Goal: Task Accomplishment & Management: Use online tool/utility

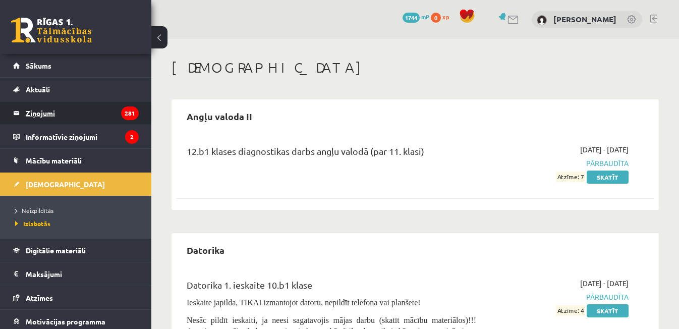
click at [36, 115] on legend "Ziņojumi 281" at bounding box center [82, 112] width 113 height 23
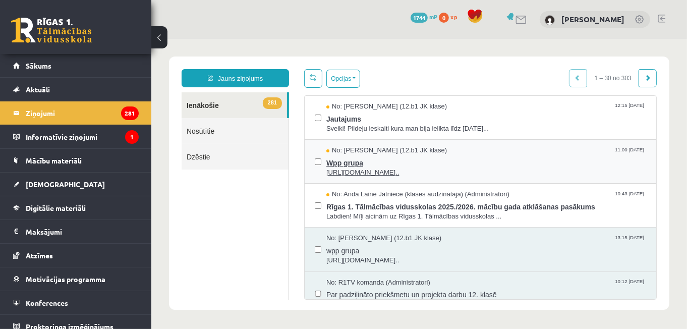
click at [412, 155] on span "Wpp grupa" at bounding box center [486, 161] width 320 height 13
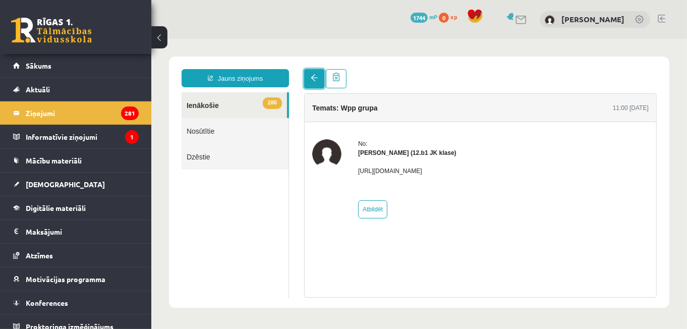
click at [316, 73] on link at bounding box center [314, 78] width 20 height 19
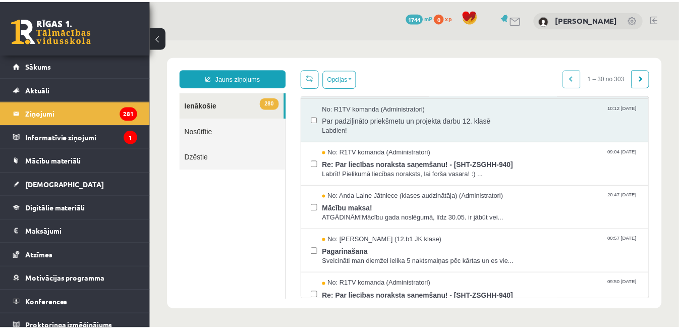
scroll to position [175, 0]
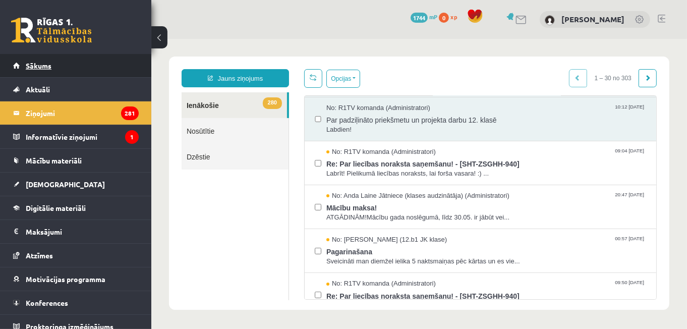
click at [36, 72] on link "Sākums" at bounding box center [76, 65] width 126 height 23
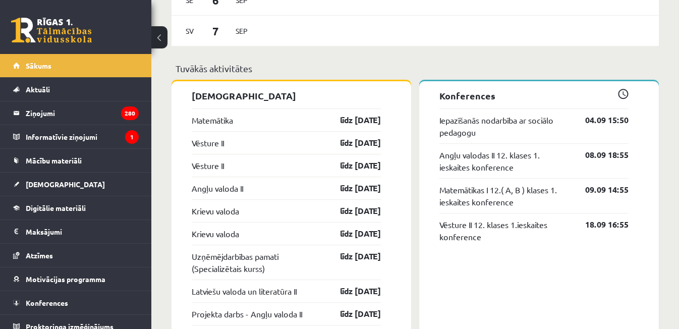
scroll to position [814, 0]
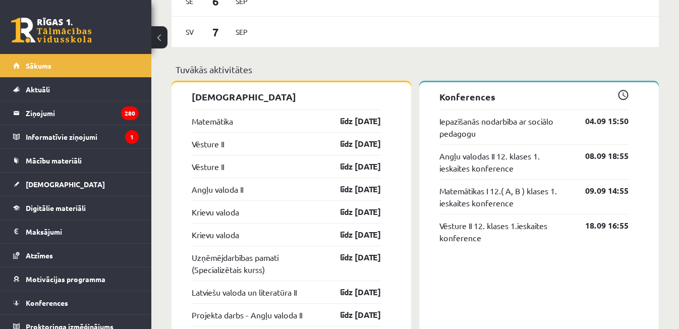
click at [218, 113] on div "Matemātika līdz 15.09.25" at bounding box center [286, 120] width 189 height 23
click at [219, 122] on link "Matemātika" at bounding box center [212, 121] width 41 height 12
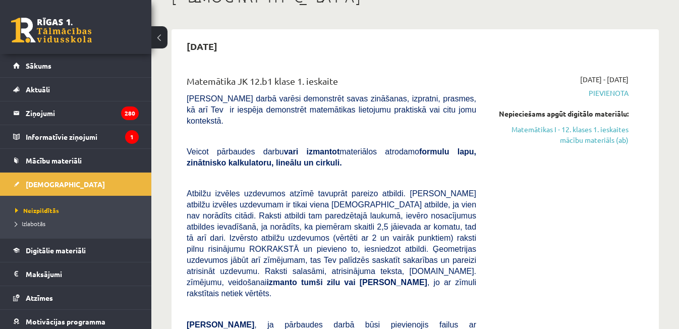
scroll to position [69, 0]
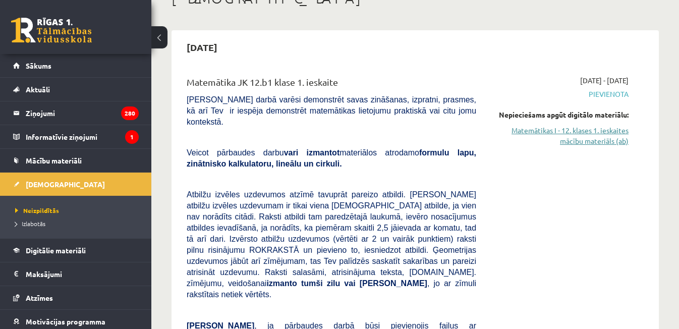
click at [589, 139] on link "Matemātikas I - 12. klases 1. ieskaites mācību materiāls (ab)" at bounding box center [559, 135] width 137 height 21
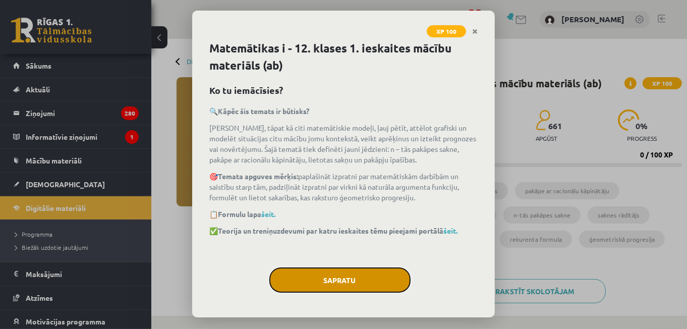
click at [368, 291] on button "Sapratu" at bounding box center [339, 279] width 141 height 25
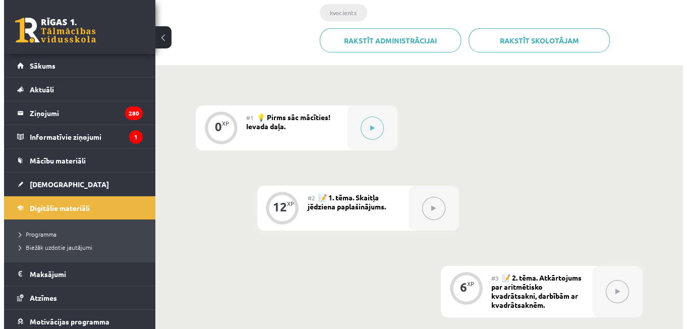
scroll to position [251, 0]
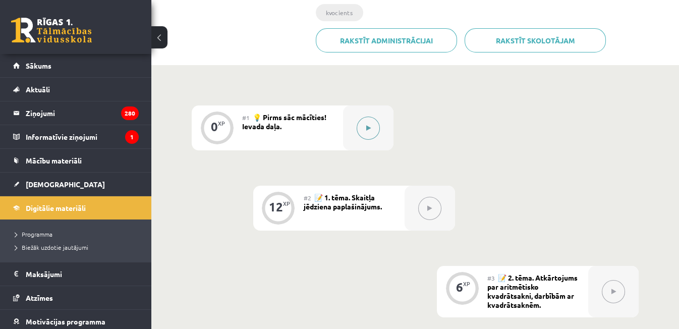
click at [356, 110] on div at bounding box center [368, 127] width 50 height 45
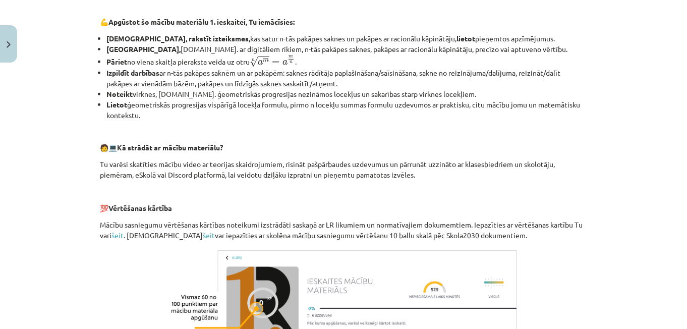
scroll to position [481, 0]
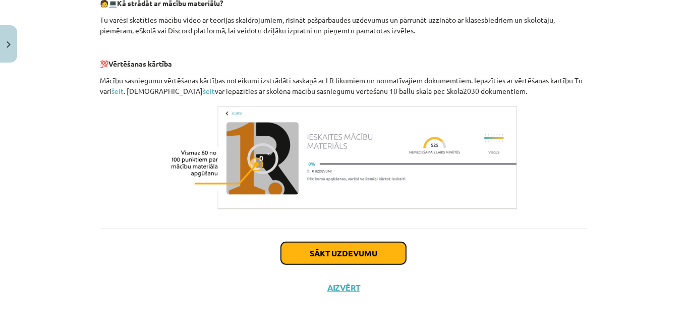
click at [372, 263] on button "Sākt uzdevumu" at bounding box center [343, 253] width 125 height 22
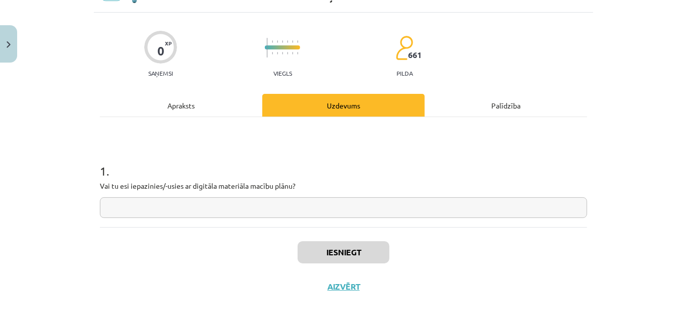
scroll to position [25, 0]
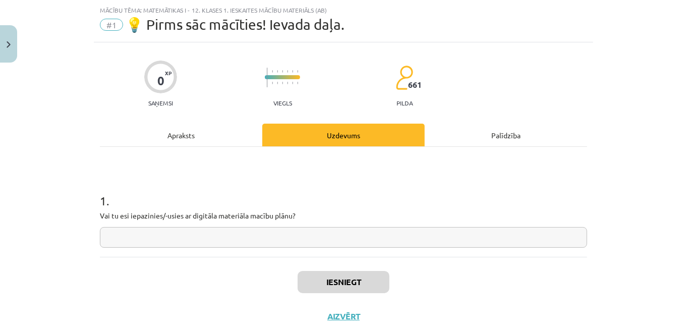
click at [383, 235] on input "text" at bounding box center [343, 237] width 487 height 21
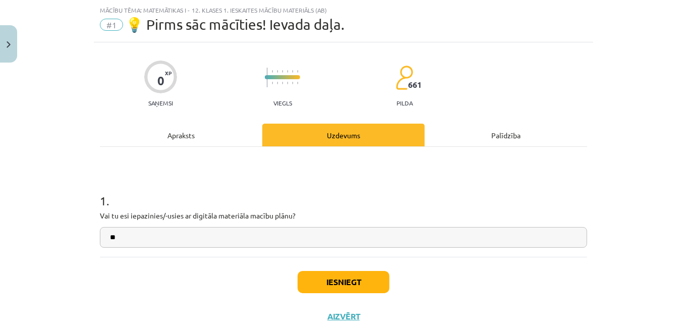
type input "**"
click at [346, 279] on button "Iesniegt" at bounding box center [344, 282] width 92 height 22
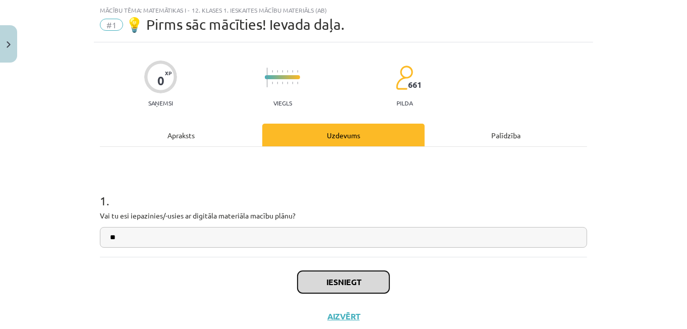
scroll to position [53, 0]
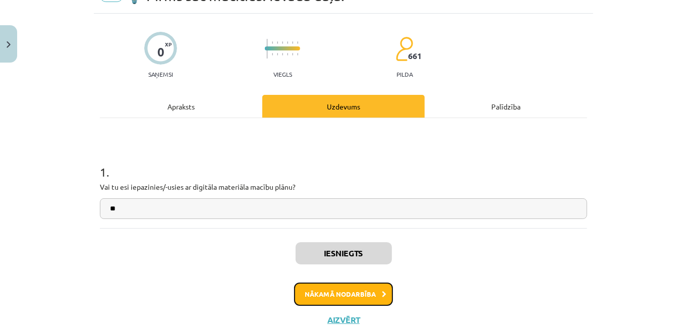
click at [349, 291] on button "Nākamā nodarbība" at bounding box center [343, 294] width 99 height 23
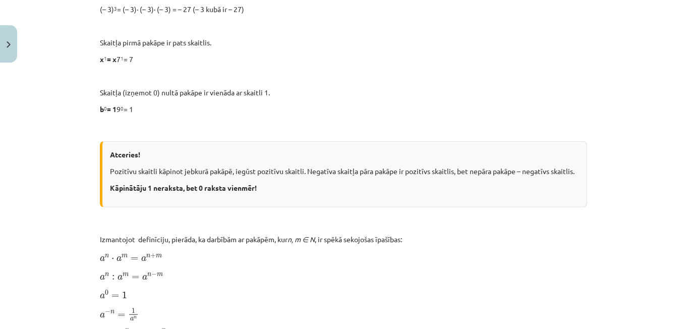
scroll to position [490, 0]
